Goal: Information Seeking & Learning: Learn about a topic

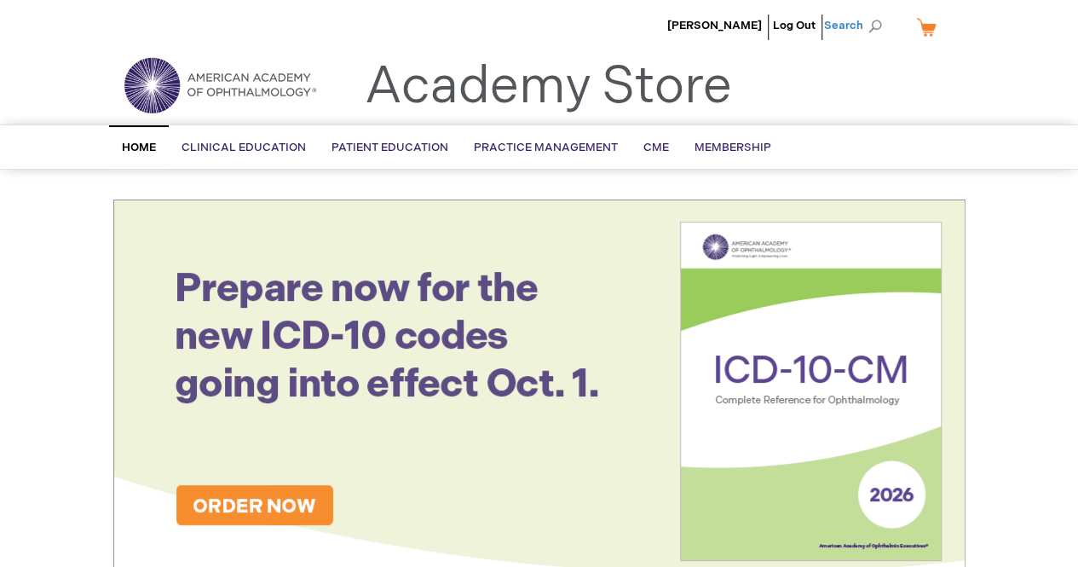
click at [849, 19] on span "Search" at bounding box center [856, 26] width 65 height 34
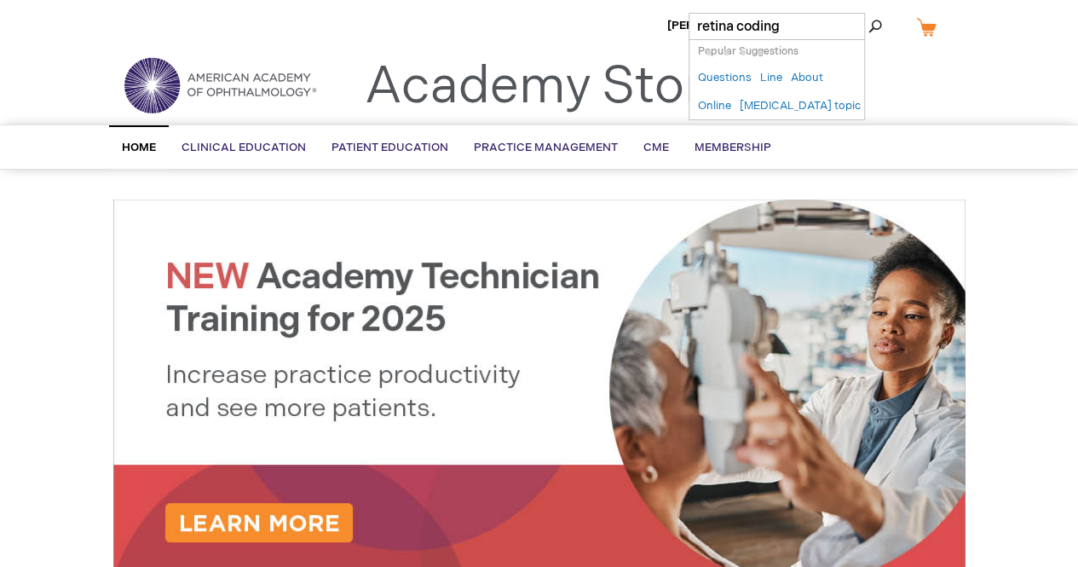
type input "retina coding"
click at [869, 13] on button "Search" at bounding box center [876, 26] width 14 height 27
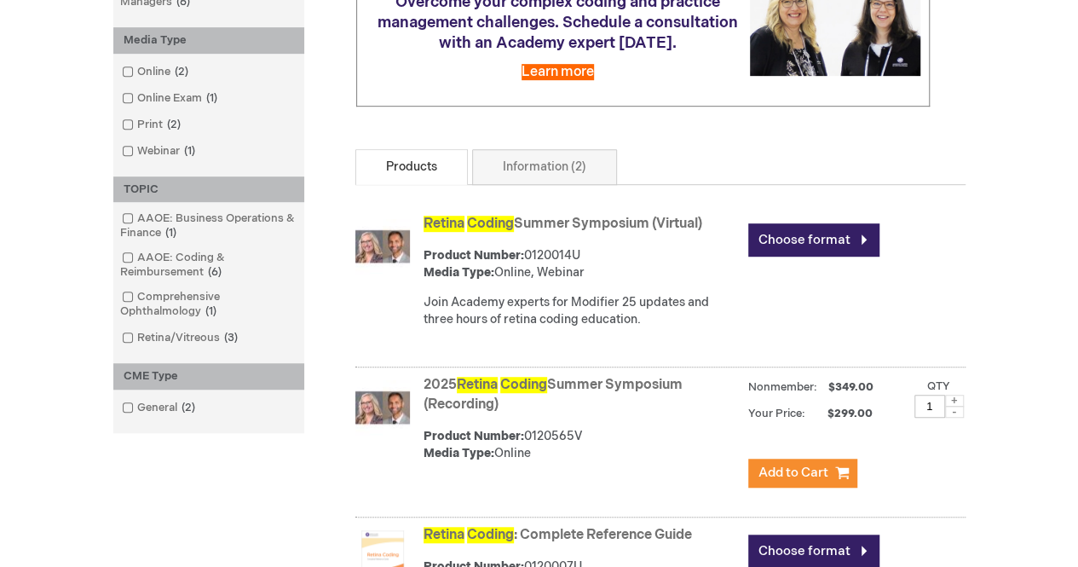
scroll to position [418, 0]
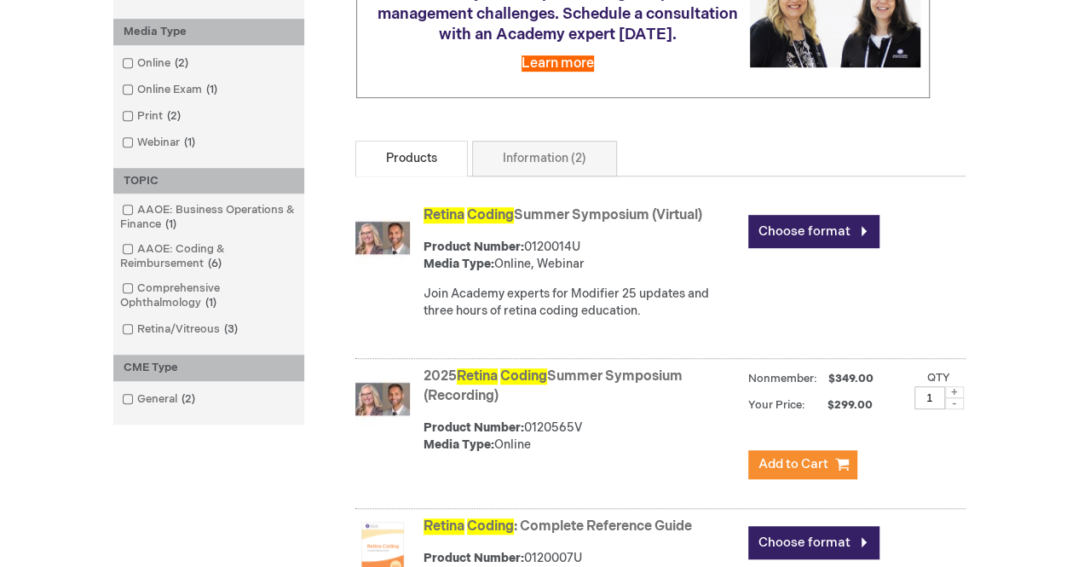
click at [660, 393] on link "2025 Retina Coding Summer Symposium (Recording)" at bounding box center [553, 386] width 259 height 36
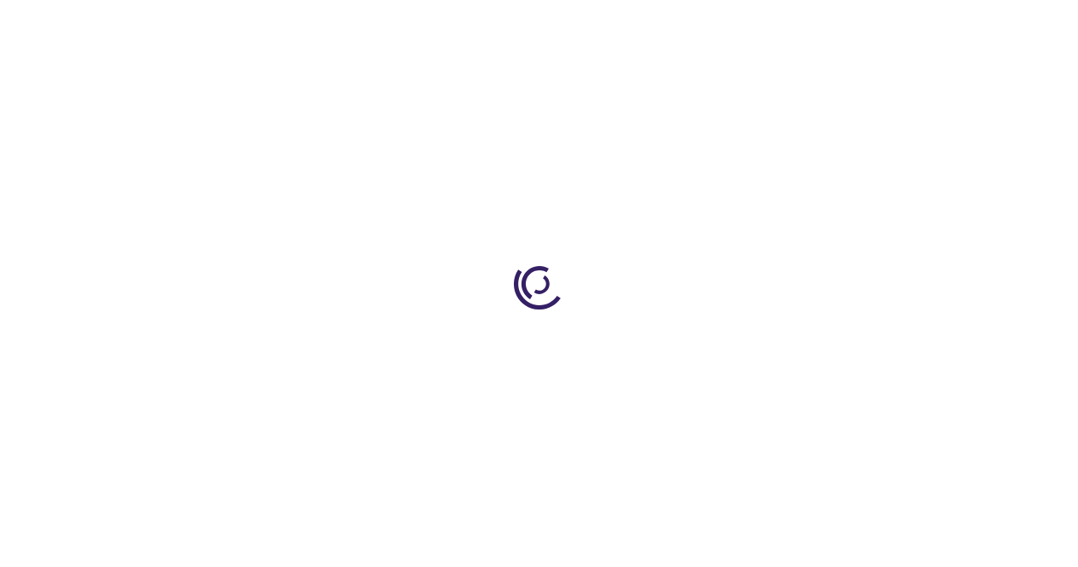
type input "0"
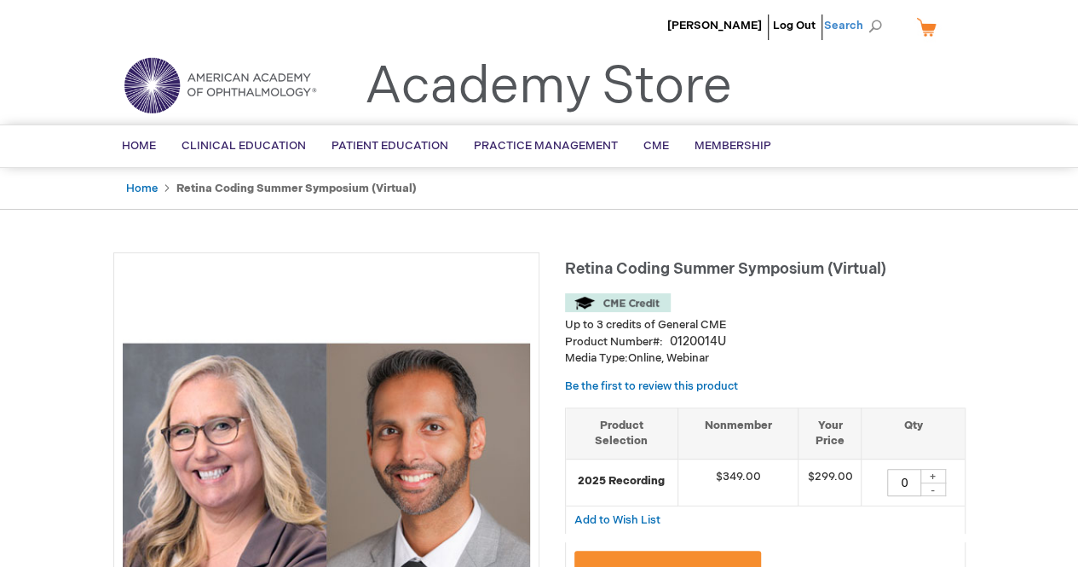
click at [838, 26] on span "Search" at bounding box center [856, 26] width 65 height 34
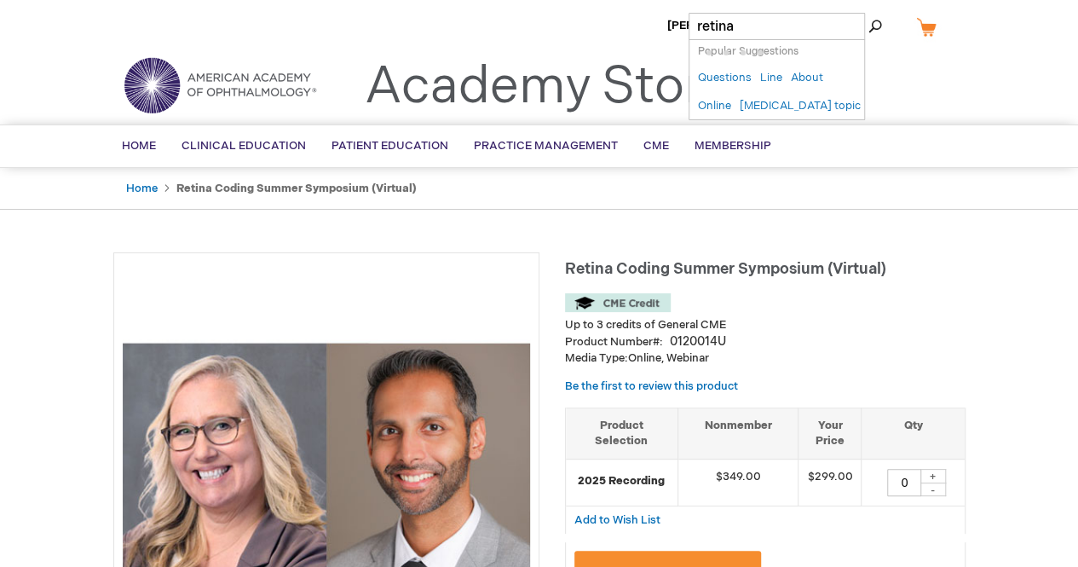
type input "retina"
click at [869, 13] on button "Search" at bounding box center [876, 26] width 14 height 27
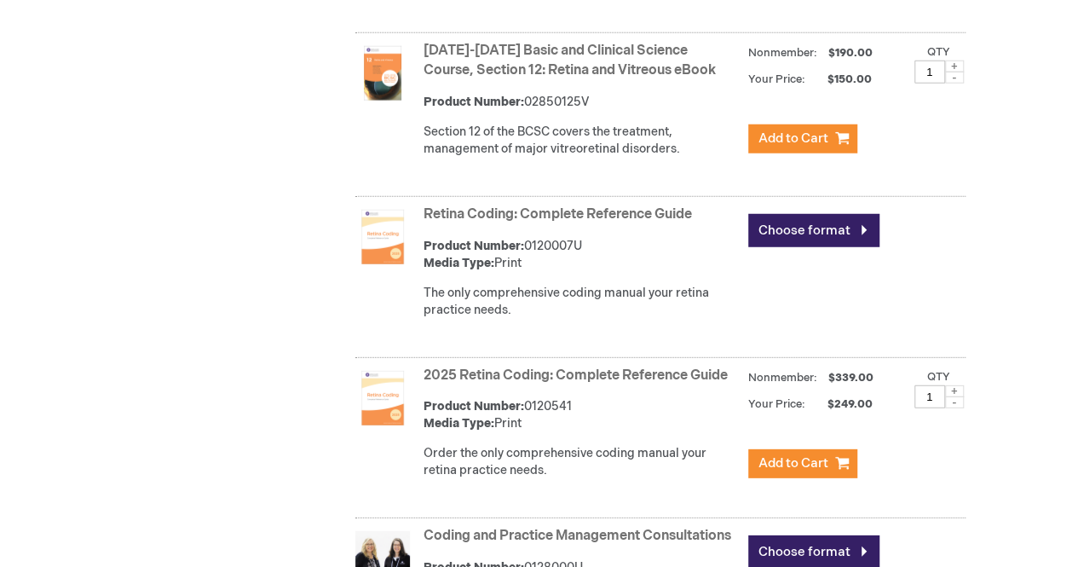
scroll to position [2245, 0]
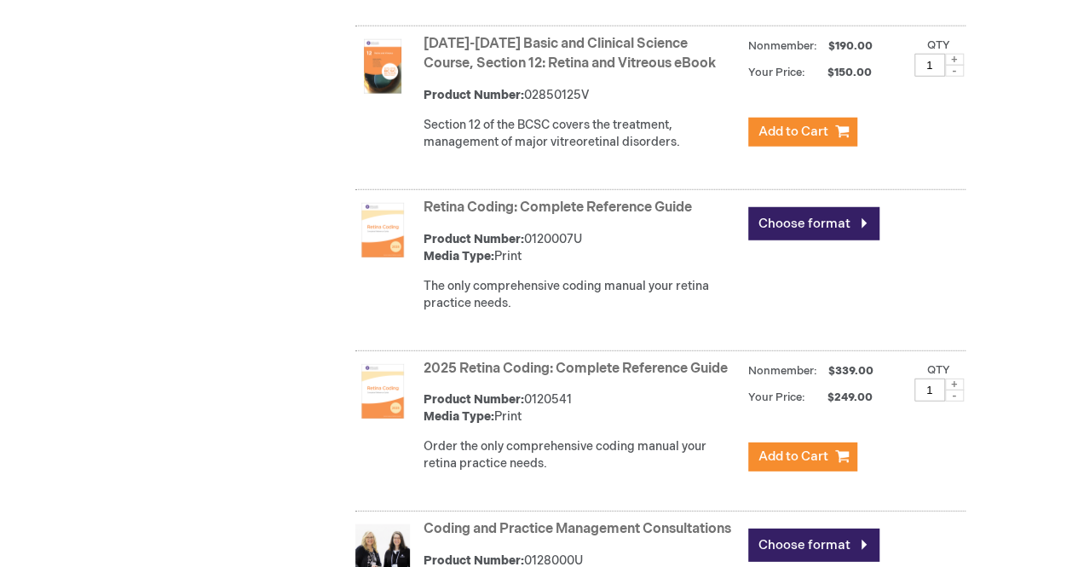
click at [389, 390] on img at bounding box center [382, 391] width 55 height 55
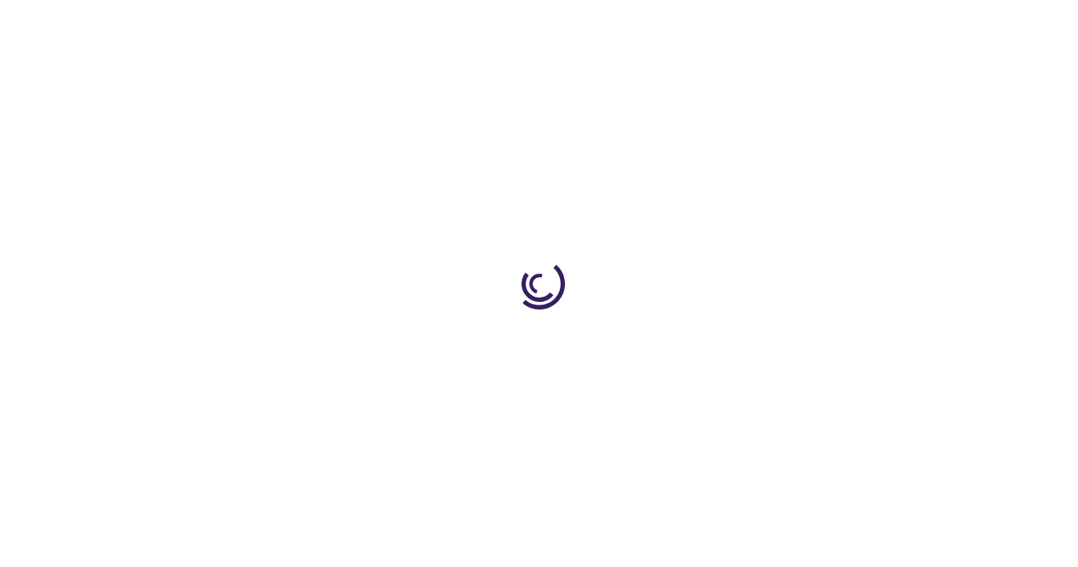
type input "0"
